Goal: Navigation & Orientation: Find specific page/section

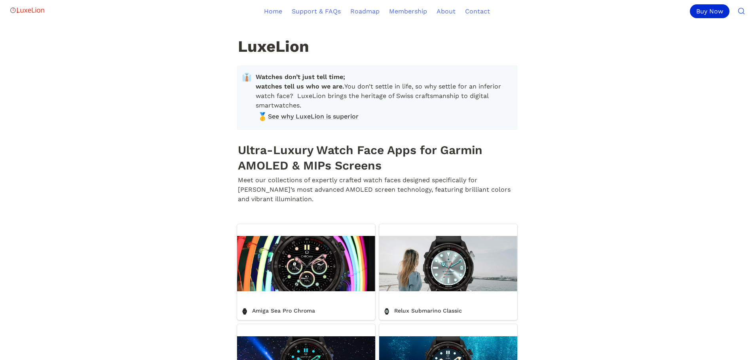
scroll to position [119, 0]
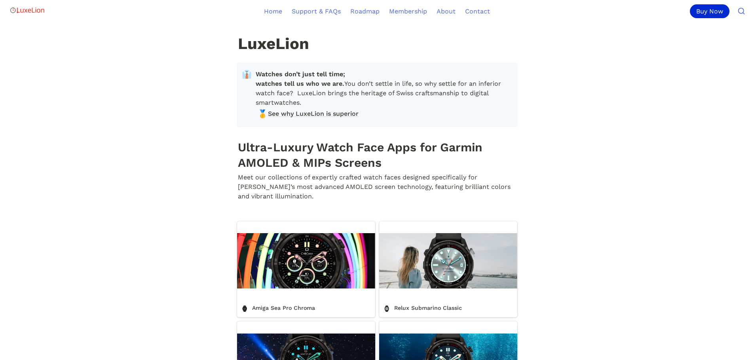
scroll to position [0, 0]
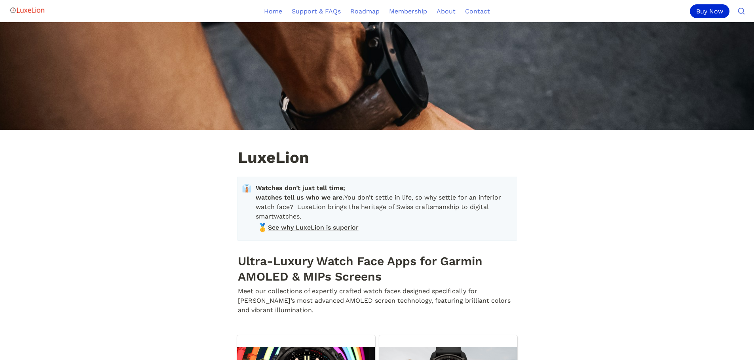
click at [144, 170] on div "LuxeLion" at bounding box center [377, 96] width 754 height 148
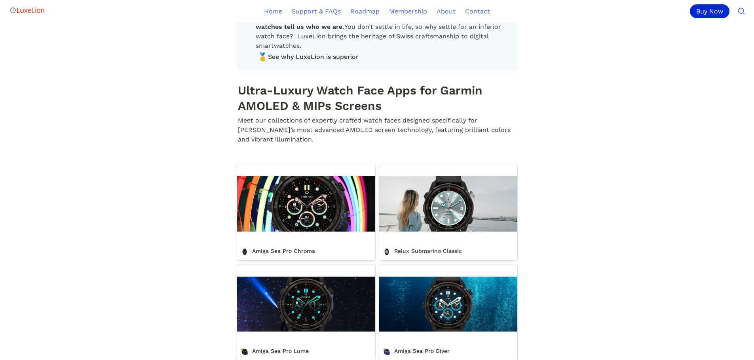
scroll to position [198, 0]
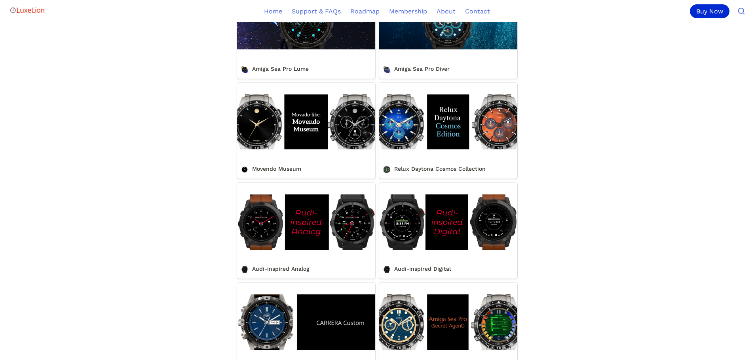
scroll to position [514, 0]
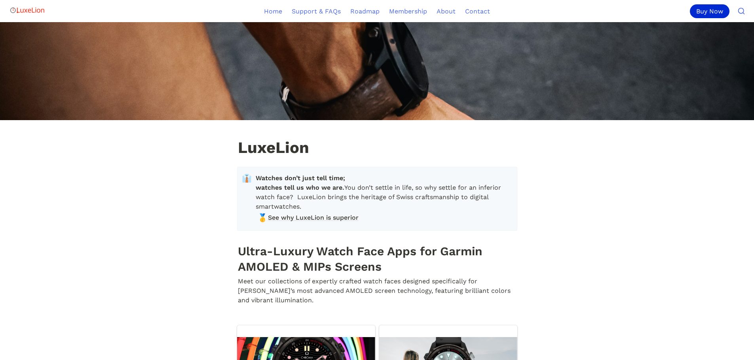
scroll to position [0, 0]
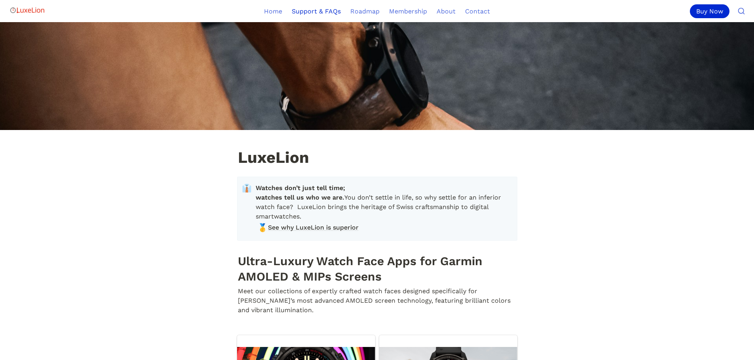
click at [331, 10] on link "Support & FAQs" at bounding box center [316, 11] width 59 height 22
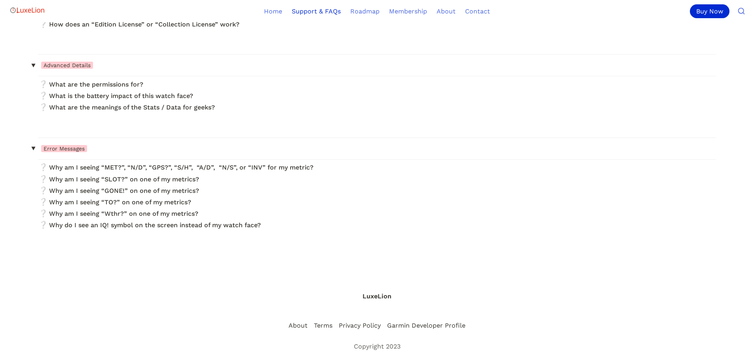
scroll to position [732, 0]
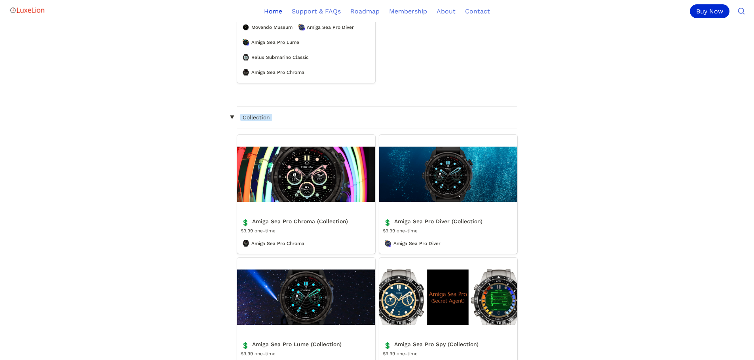
scroll to position [1939, 0]
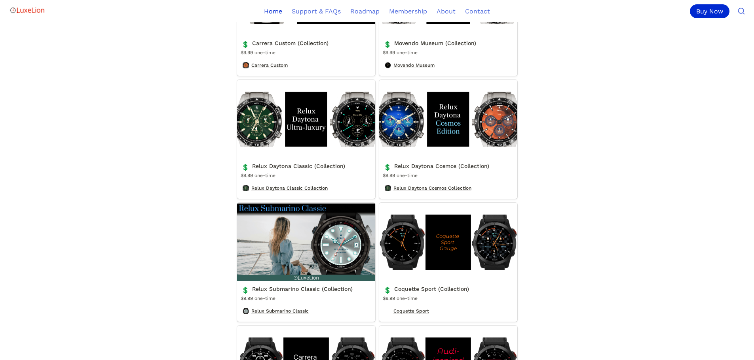
click at [317, 145] on link "Relux Daytona Classic (Collection)" at bounding box center [306, 139] width 138 height 119
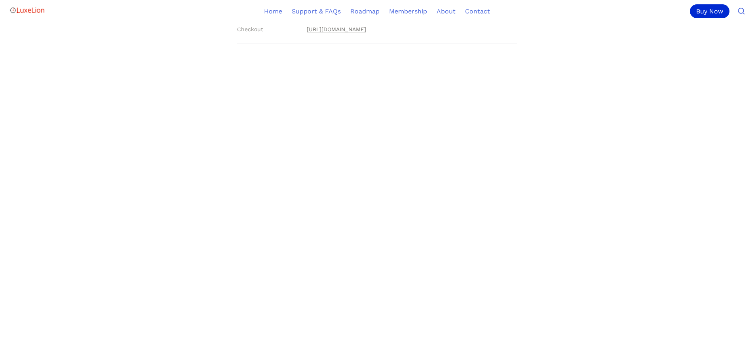
scroll to position [183, 0]
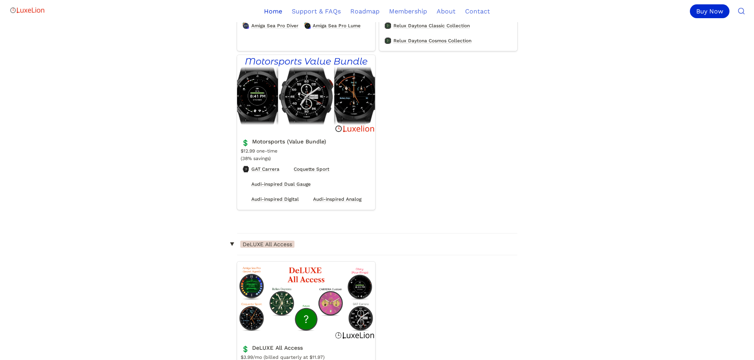
scroll to position [1424, 0]
